Goal: Transaction & Acquisition: Purchase product/service

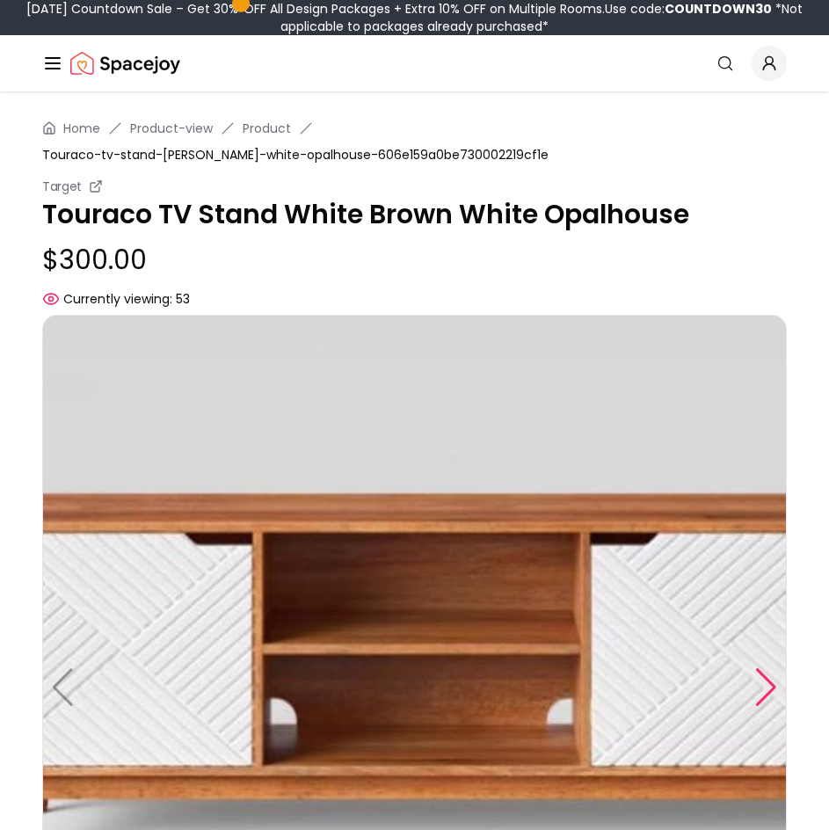
click at [768, 678] on div at bounding box center [767, 687] width 24 height 39
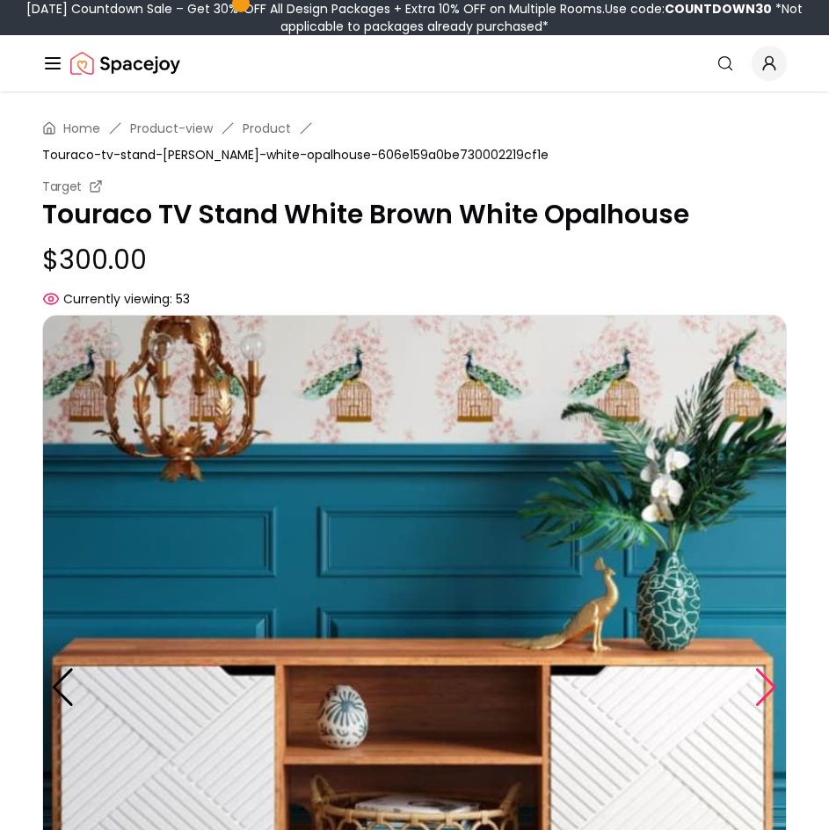
click at [768, 680] on div at bounding box center [767, 687] width 24 height 39
click at [767, 680] on div at bounding box center [767, 687] width 24 height 39
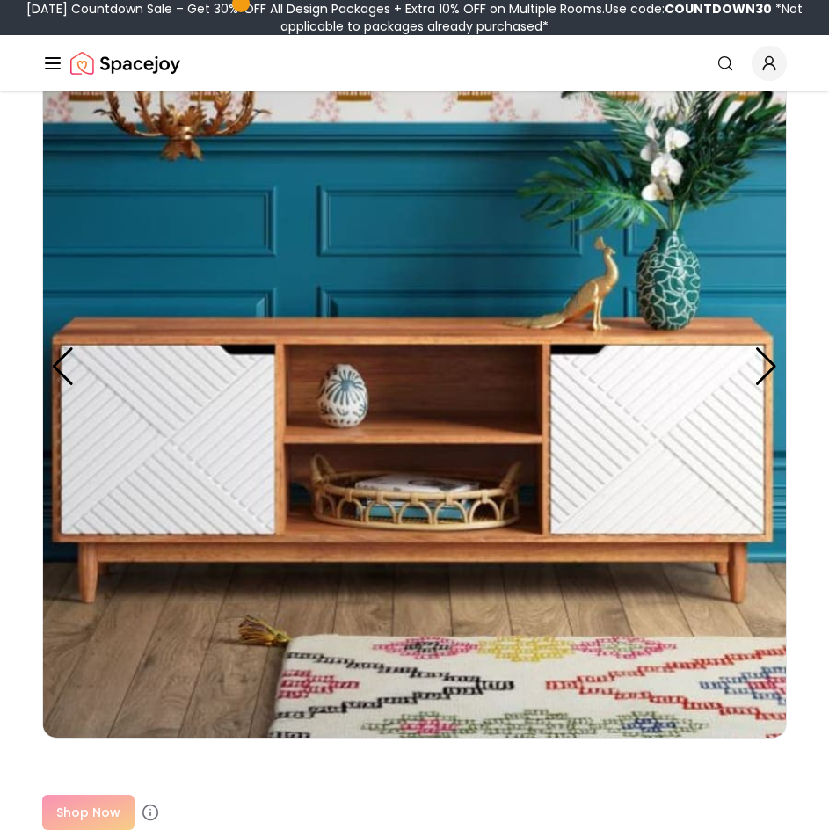
scroll to position [352, 0]
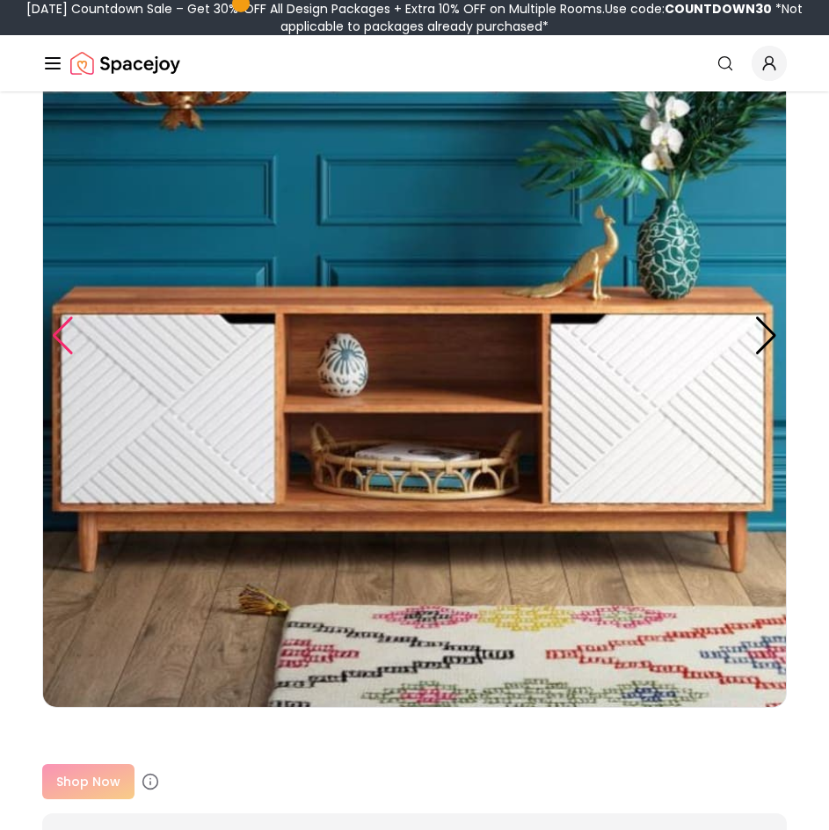
click at [66, 332] on div at bounding box center [63, 336] width 24 height 39
